Goal: Information Seeking & Learning: Learn about a topic

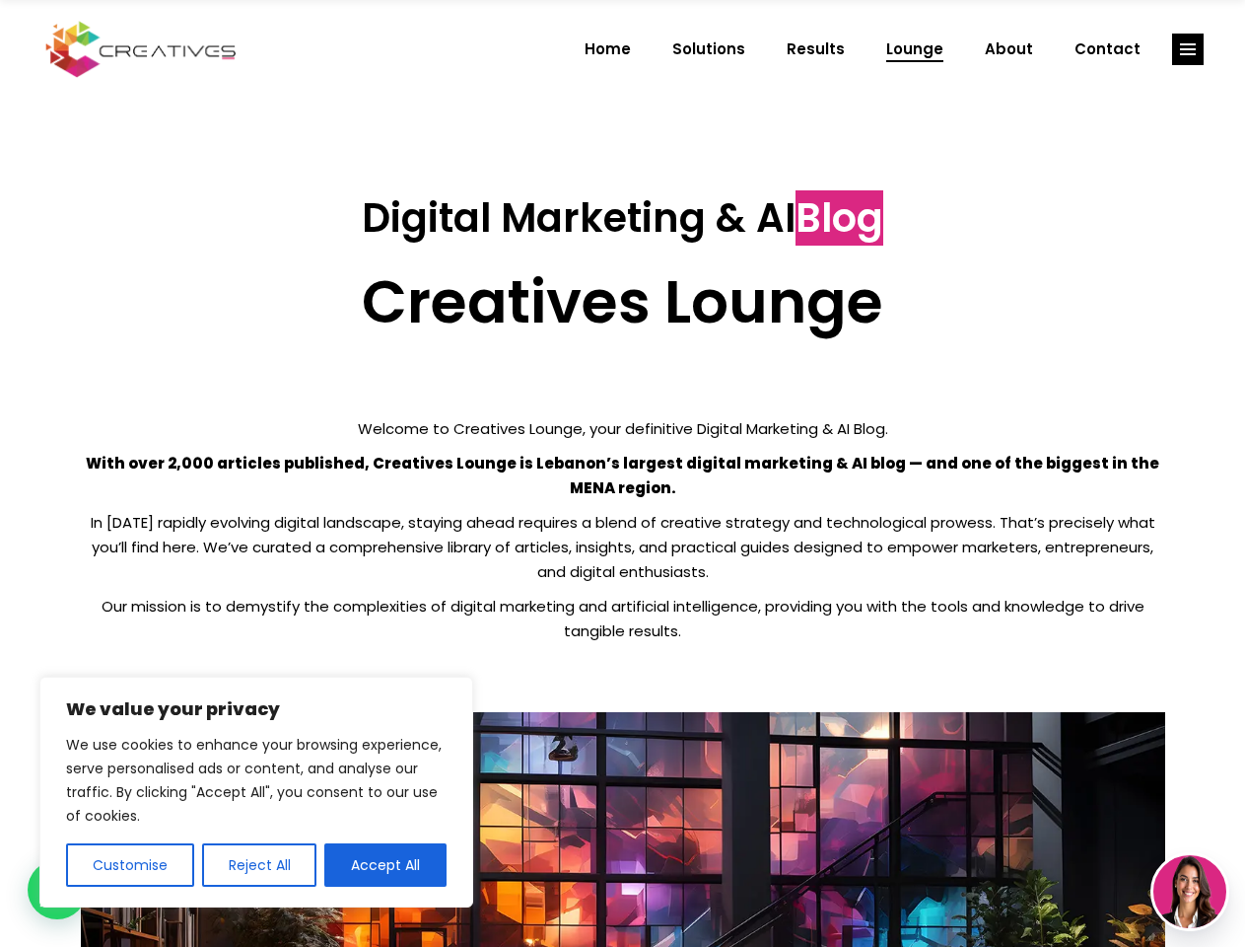
click at [622, 473] on p "With over 2,000 articles published, Creatives Lounge is Lebanon’s largest digit…" at bounding box center [623, 475] width 1085 height 49
click at [129, 865] on button "Customise" at bounding box center [130, 864] width 128 height 43
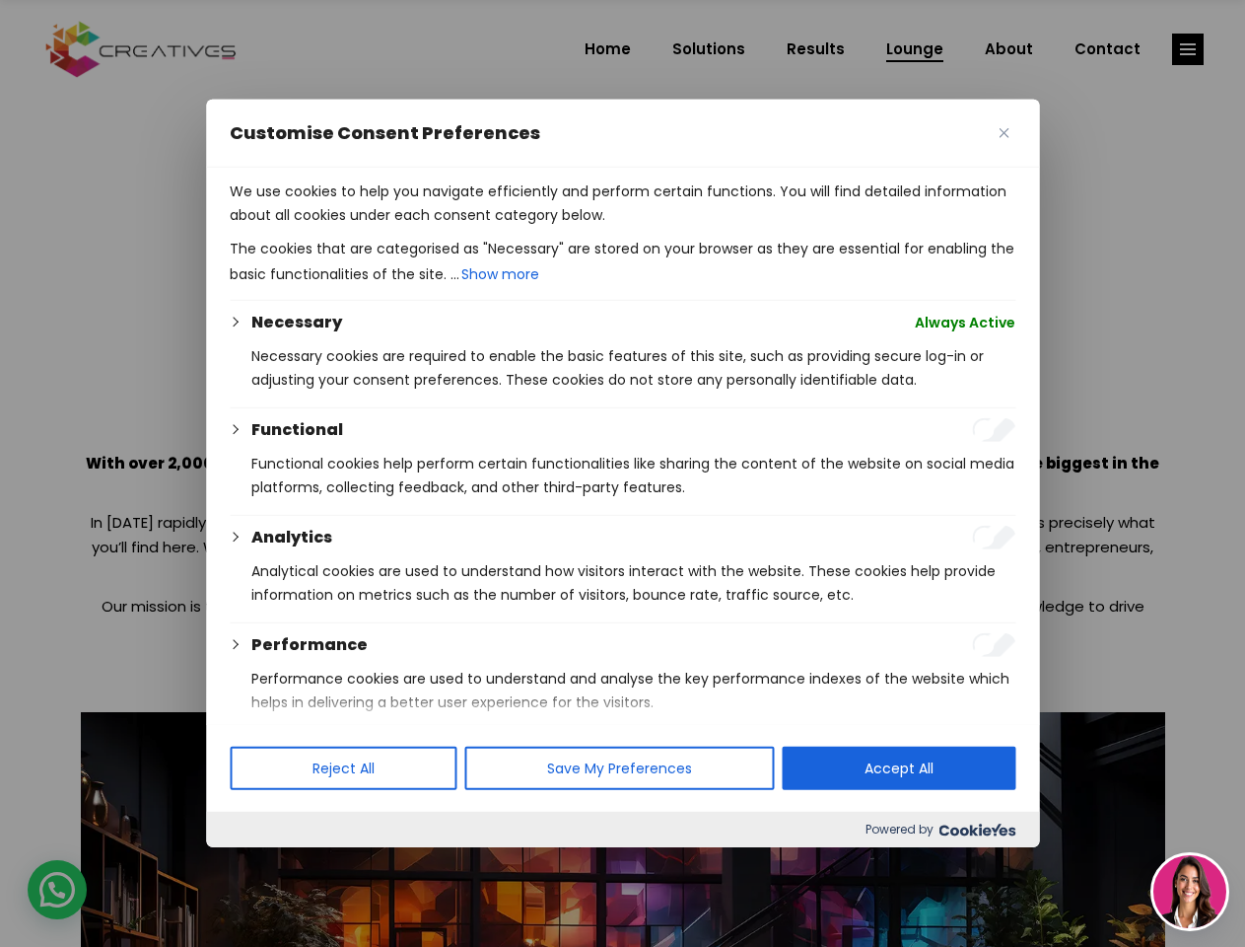
click at [258, 865] on div at bounding box center [622, 473] width 1245 height 947
click at [386, 227] on p "We use cookies to help you navigate efficiently and perform certain functions. …" at bounding box center [623, 202] width 786 height 47
click at [1188, 49] on div at bounding box center [622, 473] width 1245 height 947
click at [1190, 891] on img at bounding box center [1190, 891] width 73 height 73
